Goal: Task Accomplishment & Management: Complete application form

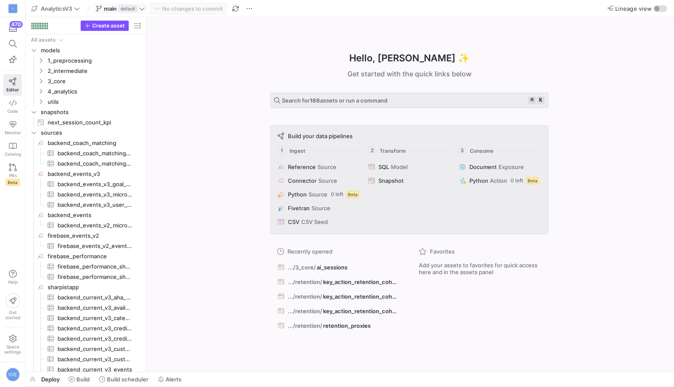
click at [122, 5] on span "default" at bounding box center [127, 8] width 19 height 7
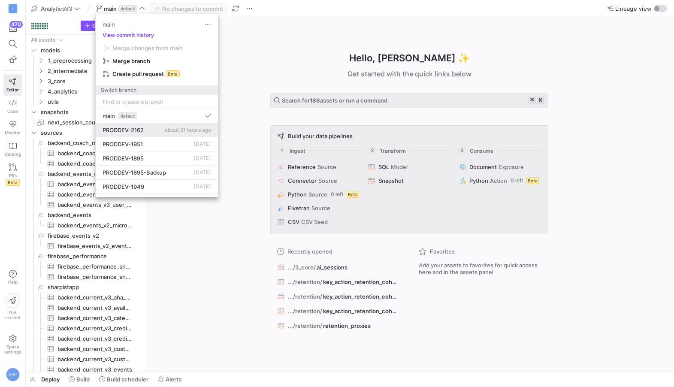
click at [149, 129] on div "PRODDEV-2162 about 21 hours ago" at bounding box center [157, 130] width 109 height 7
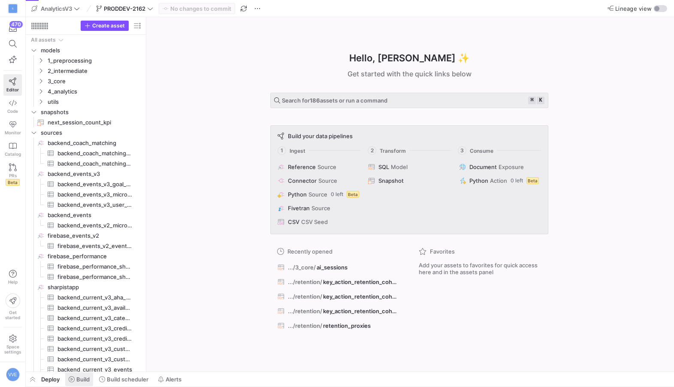
click at [89, 380] on span "Build" at bounding box center [82, 379] width 13 height 7
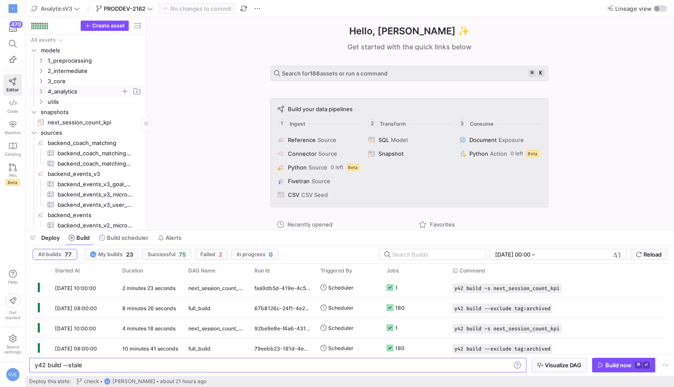
type textarea "y42 build --stale"
click at [42, 92] on icon "Press SPACE to select this row." at bounding box center [41, 91] width 6 height 5
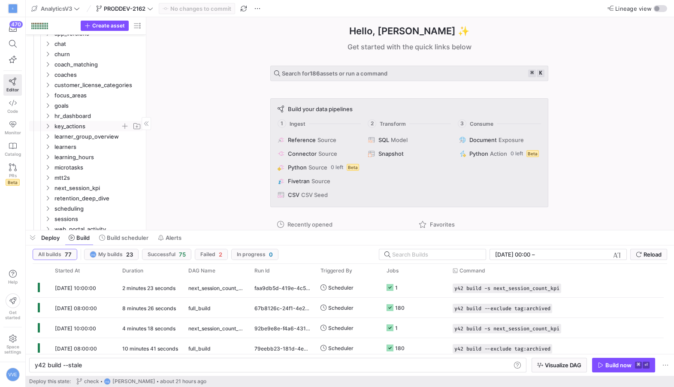
click at [50, 127] on icon "Press SPACE to select this row." at bounding box center [48, 126] width 6 height 5
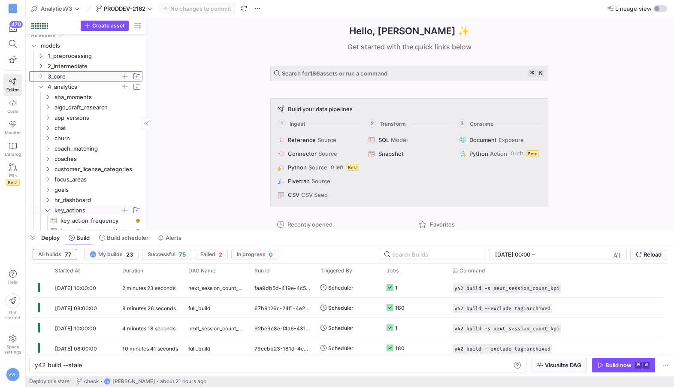
click at [48, 79] on span "3_core" at bounding box center [84, 77] width 73 height 10
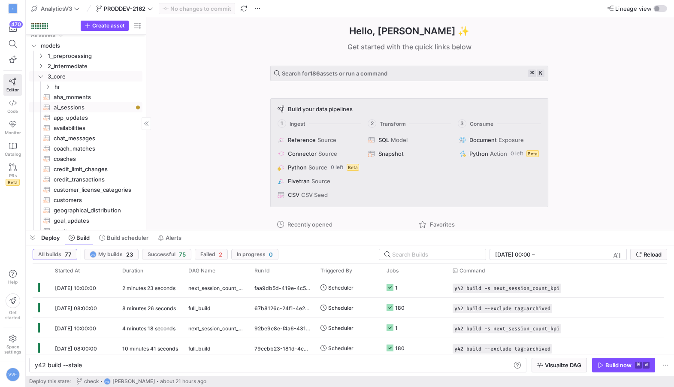
click at [103, 103] on span "ai_sessions​​​​​​​​​​" at bounding box center [93, 108] width 79 height 10
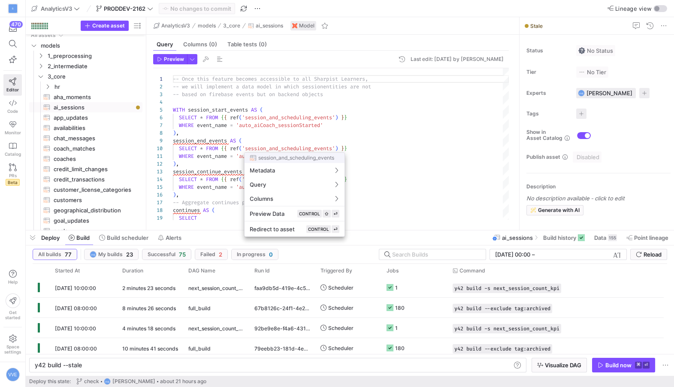
click at [383, 150] on div at bounding box center [337, 193] width 674 height 387
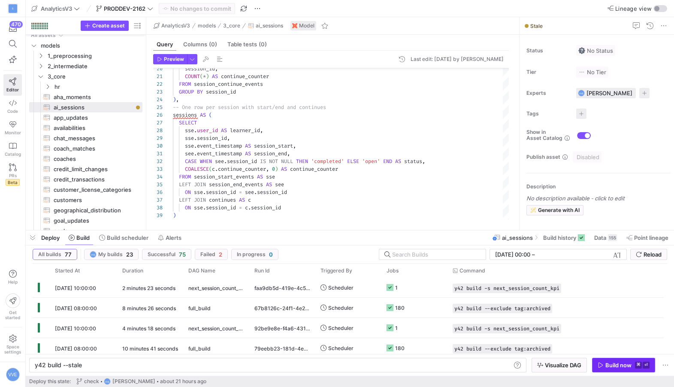
click at [621, 362] on div "Build now" at bounding box center [618, 365] width 26 height 7
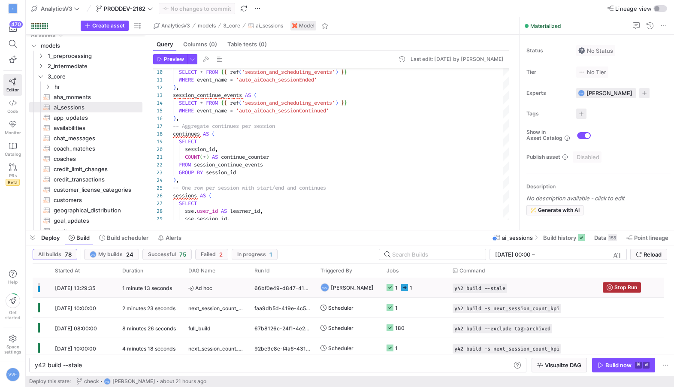
click at [404, 295] on div "1" at bounding box center [406, 287] width 11 height 20
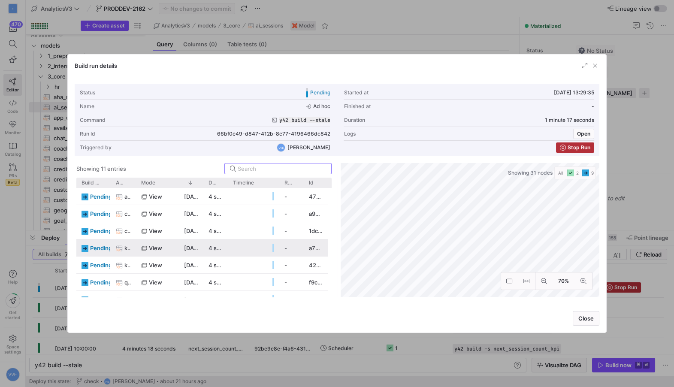
scroll to position [79, 0]
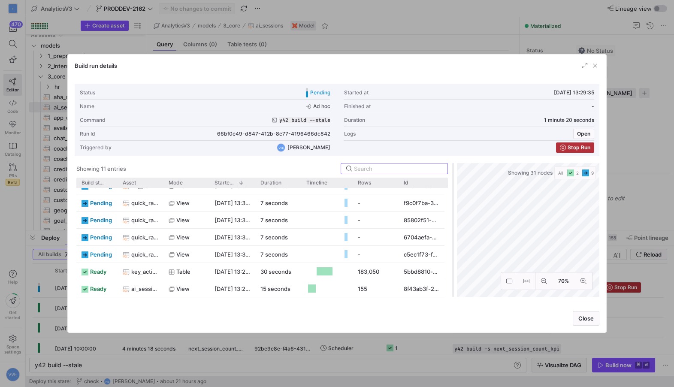
drag, startPoint x: 336, startPoint y: 246, endPoint x: 483, endPoint y: 219, distance: 149.6
click at [455, 219] on div at bounding box center [452, 230] width 3 height 134
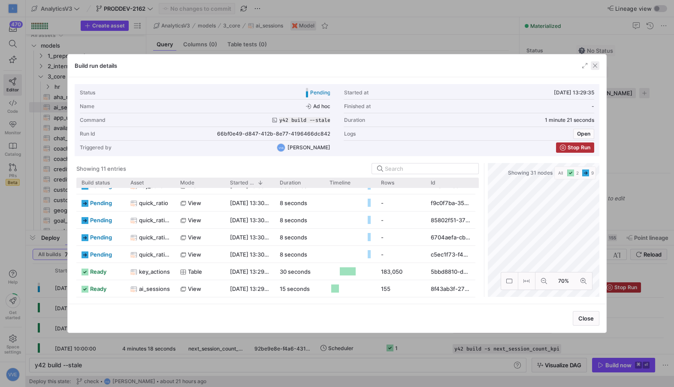
click at [592, 63] on span "button" at bounding box center [595, 65] width 9 height 9
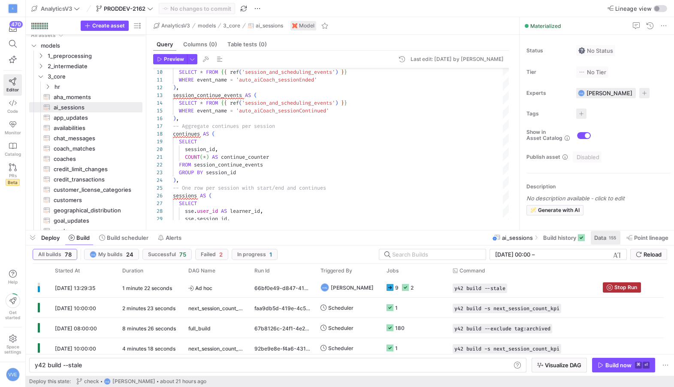
click at [610, 238] on div "155" at bounding box center [612, 237] width 9 height 7
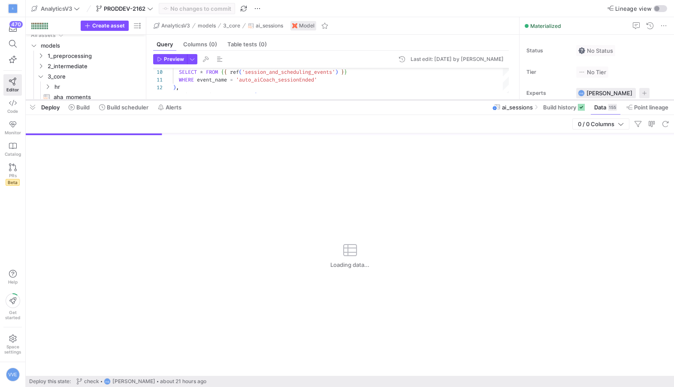
drag, startPoint x: 240, startPoint y: 231, endPoint x: 259, endPoint y: 98, distance: 134.4
click at [259, 98] on div at bounding box center [350, 99] width 648 height 3
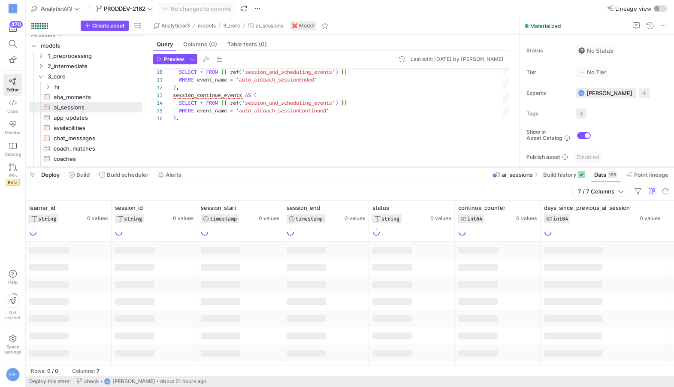
drag, startPoint x: 284, startPoint y: 98, endPoint x: 283, endPoint y: 168, distance: 69.9
click at [283, 168] on div at bounding box center [350, 167] width 648 height 3
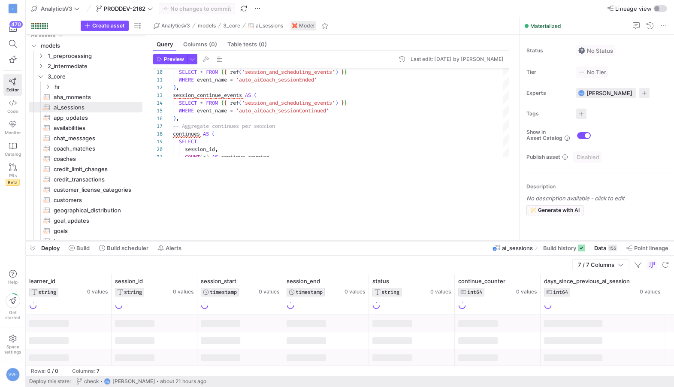
drag, startPoint x: 292, startPoint y: 168, endPoint x: 264, endPoint y: 241, distance: 77.5
click at [264, 241] on div at bounding box center [350, 240] width 648 height 3
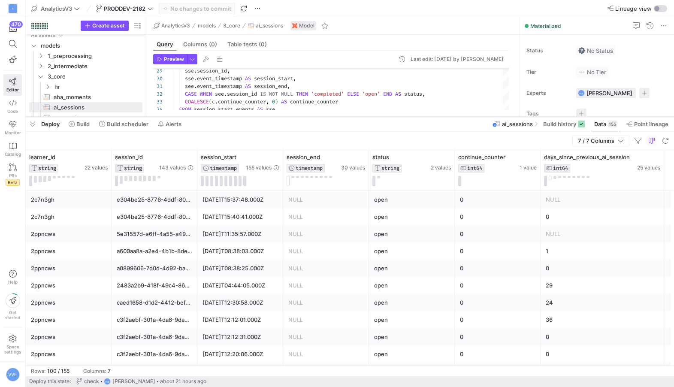
drag, startPoint x: 292, startPoint y: 239, endPoint x: 299, endPoint y: 115, distance: 124.2
click at [299, 115] on div at bounding box center [350, 116] width 648 height 3
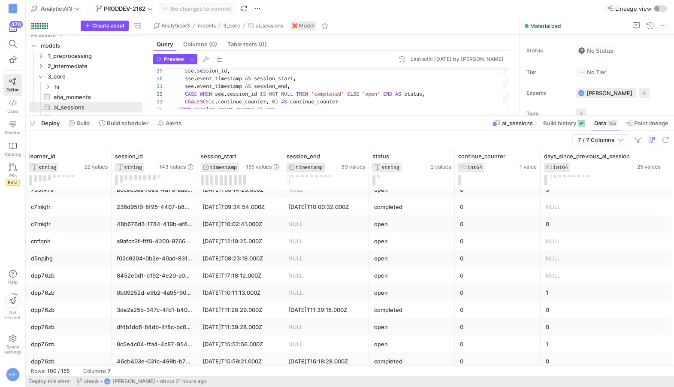
scroll to position [763, 0]
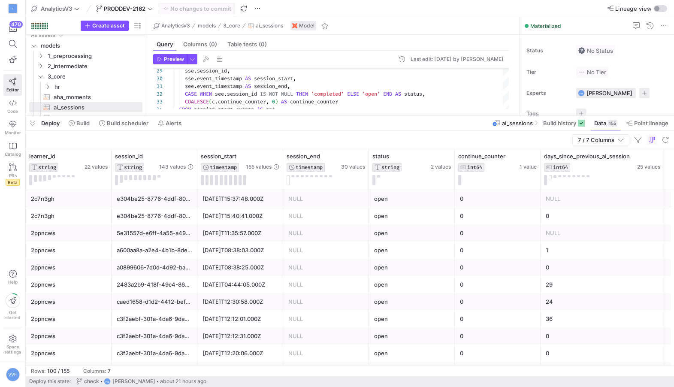
click at [554, 233] on div "NULL" at bounding box center [602, 233] width 113 height 17
click at [315, 236] on div "NULL" at bounding box center [325, 233] width 75 height 17
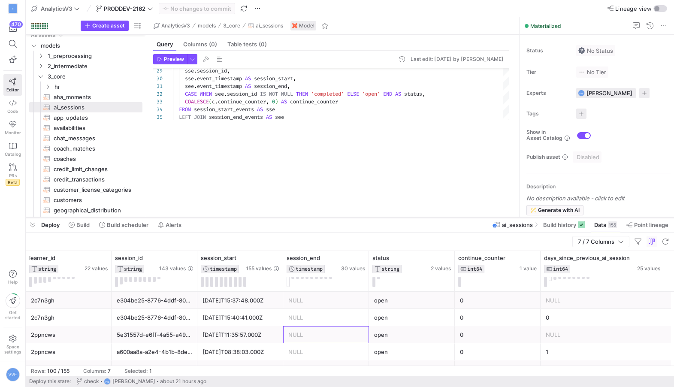
drag, startPoint x: 338, startPoint y: 115, endPoint x: 325, endPoint y: 222, distance: 107.1
click at [325, 219] on div at bounding box center [350, 217] width 648 height 3
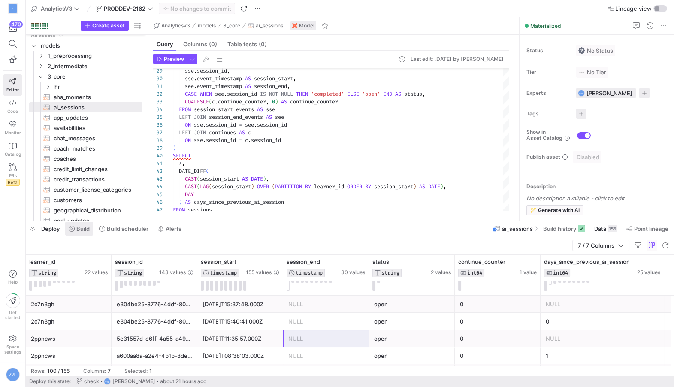
click at [77, 226] on span "Build" at bounding box center [82, 228] width 13 height 7
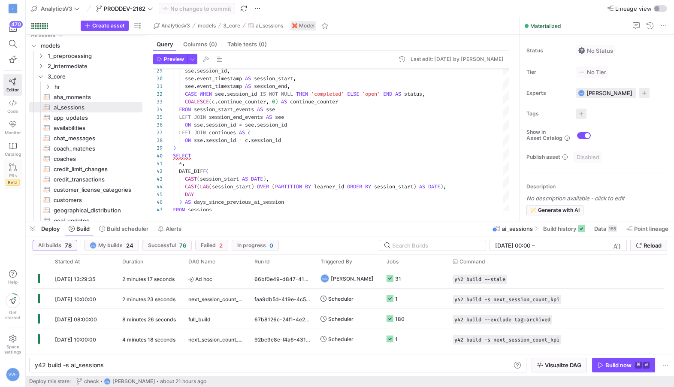
click at [9, 170] on icon at bounding box center [13, 167] width 8 height 8
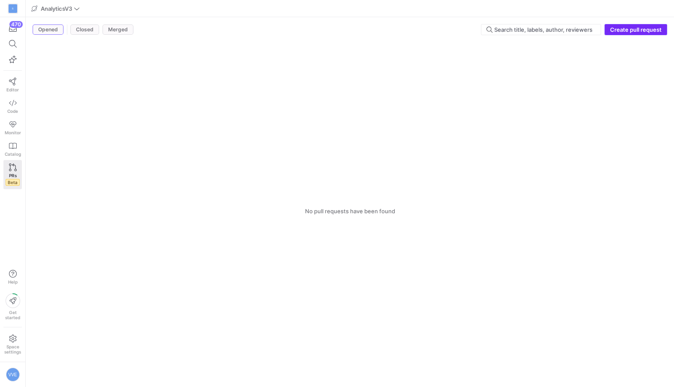
click at [646, 28] on span "Create pull request" at bounding box center [635, 29] width 51 height 7
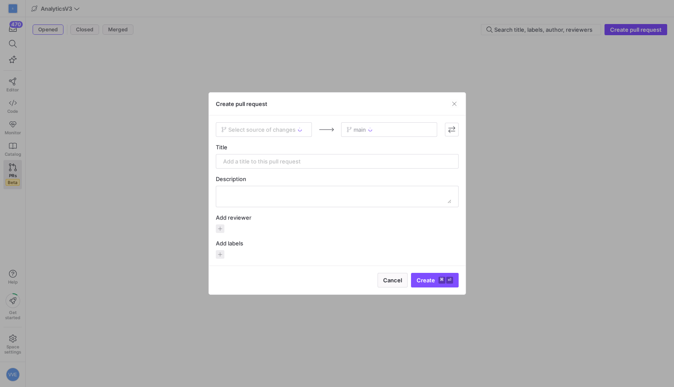
click at [268, 137] on div "Select source of changes main Title Description Add reviewer Add labels" at bounding box center [337, 190] width 243 height 136
click at [272, 132] on div "Select source of changes" at bounding box center [264, 129] width 96 height 15
click at [282, 127] on span "Select source of changes" at bounding box center [261, 129] width 67 height 7
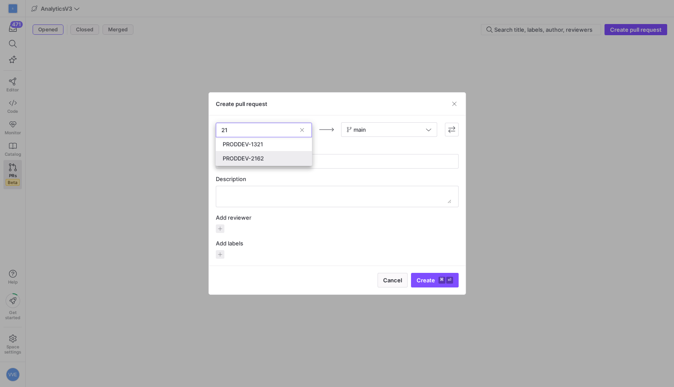
type input "21"
click at [268, 160] on div "PRODDEV-2162" at bounding box center [264, 158] width 82 height 7
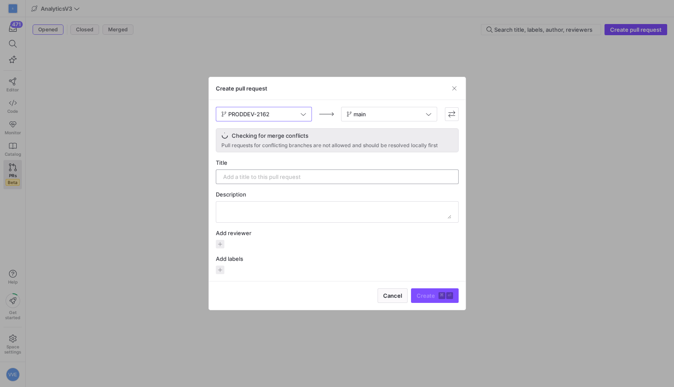
click at [305, 174] on input "text" at bounding box center [337, 176] width 228 height 7
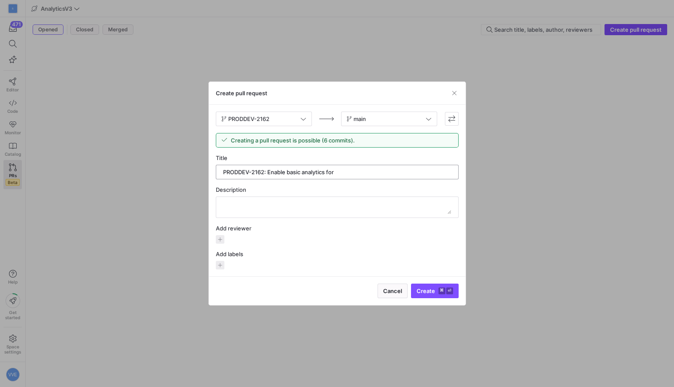
click at [295, 171] on input "PRODDEV-2162: Enable basic analytics for" at bounding box center [337, 172] width 228 height 7
click at [351, 173] on input "PRODDEV-2162: Enable product analytics for" at bounding box center [337, 172] width 228 height 7
type input "PRODDEV-2162: Enable product analytics part 1.1 for AI Coach Beta"
click at [291, 200] on textarea at bounding box center [337, 207] width 228 height 14
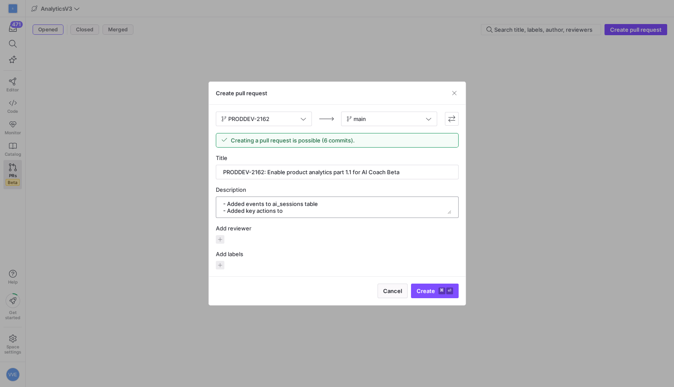
click at [246, 211] on textarea at bounding box center [337, 207] width 228 height 14
click at [334, 211] on textarea at bounding box center [337, 207] width 228 height 14
type textarea "- Added events to ai_sessions table - Added ai_session key actions to key_actio…"
click at [221, 241] on span "button" at bounding box center [220, 239] width 9 height 9
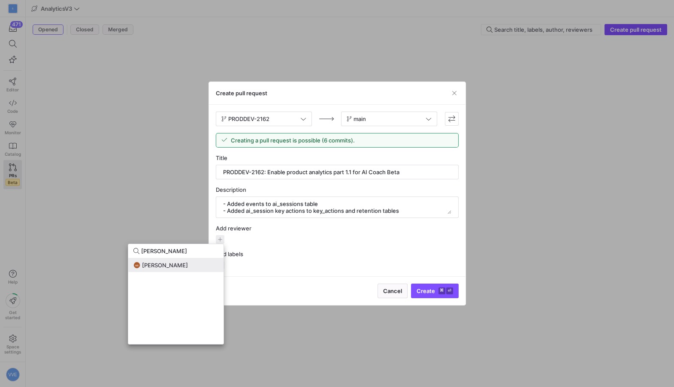
type input "Martin"
click at [168, 267] on span "Martin Böttcher" at bounding box center [165, 265] width 46 height 7
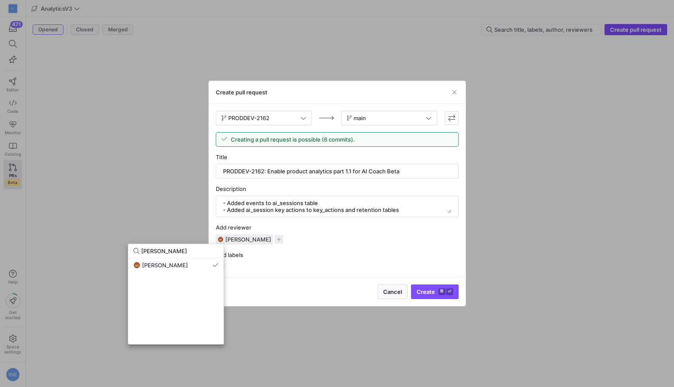
click at [423, 291] on div at bounding box center [337, 193] width 674 height 387
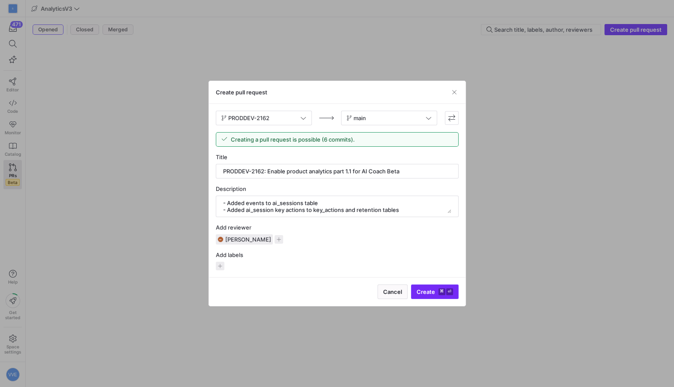
click at [434, 291] on span "Create ⌘ ⏎" at bounding box center [434, 291] width 36 height 7
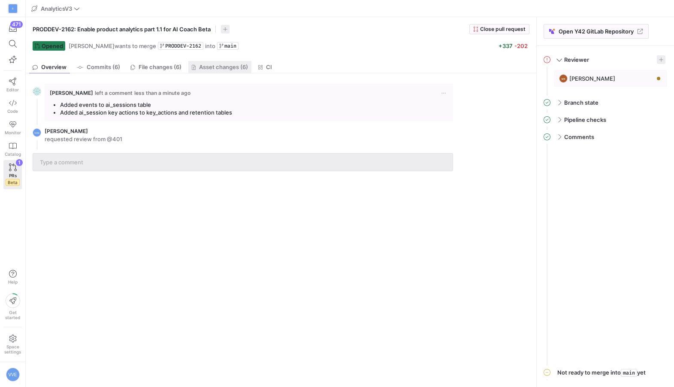
click at [215, 66] on span "Asset changes (6)" at bounding box center [223, 67] width 49 height 6
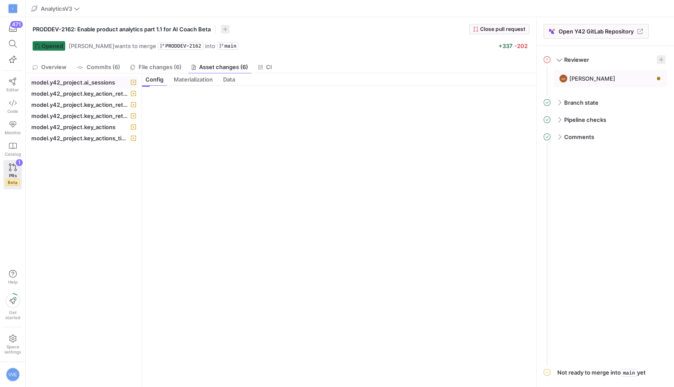
click at [106, 86] on span at bounding box center [84, 82] width 108 height 10
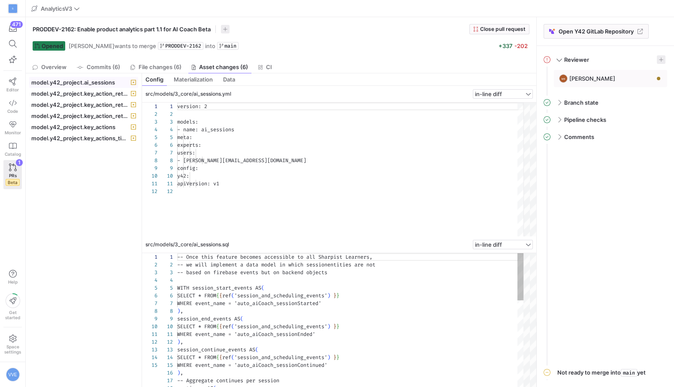
scroll to position [77, 0]
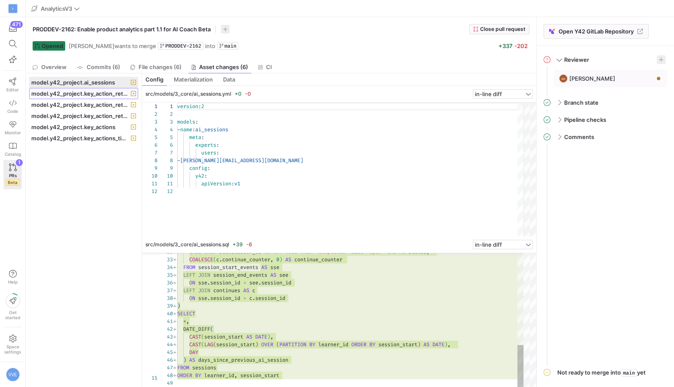
click at [111, 97] on span at bounding box center [84, 93] width 108 height 10
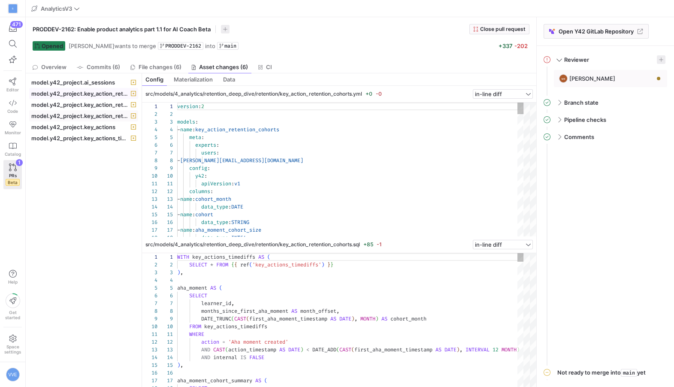
scroll to position [77, 0]
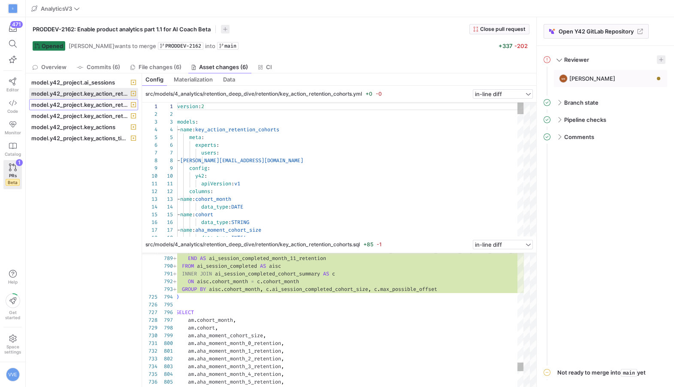
click at [88, 103] on span "model.y42_project.key_action_retention_cohorts_controlled_pivot" at bounding box center [80, 104] width 98 height 7
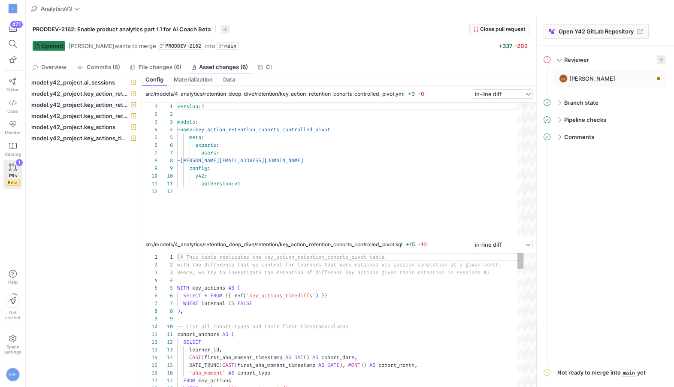
scroll to position [77, 0]
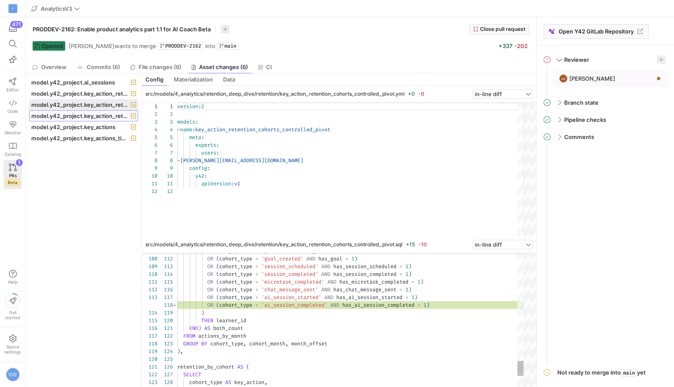
click at [88, 114] on span "model.y42_project.key_action_retention_cohorts_pivot" at bounding box center [80, 115] width 98 height 7
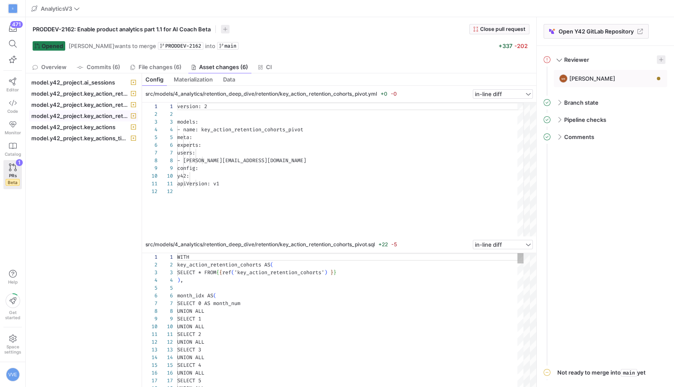
scroll to position [77, 0]
